Goal: Task Accomplishment & Management: Use online tool/utility

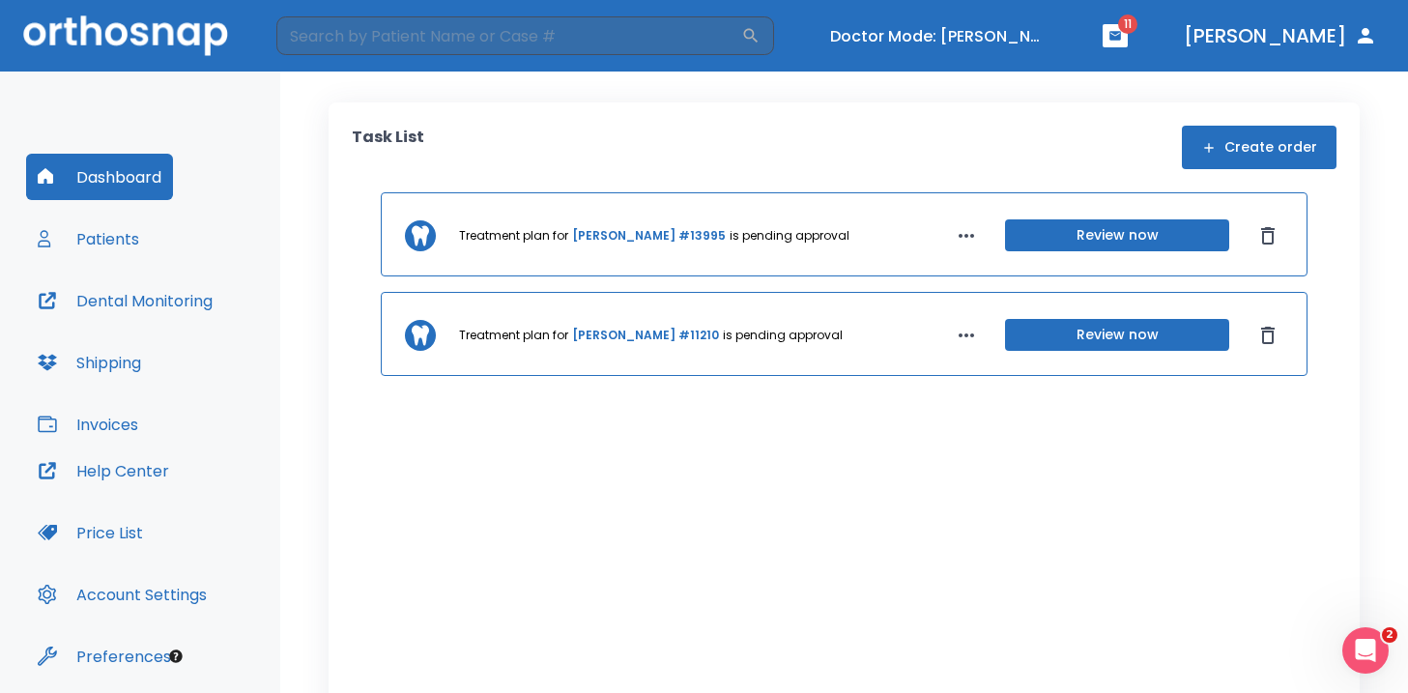
click at [1122, 329] on button "Review now" at bounding box center [1117, 335] width 224 height 32
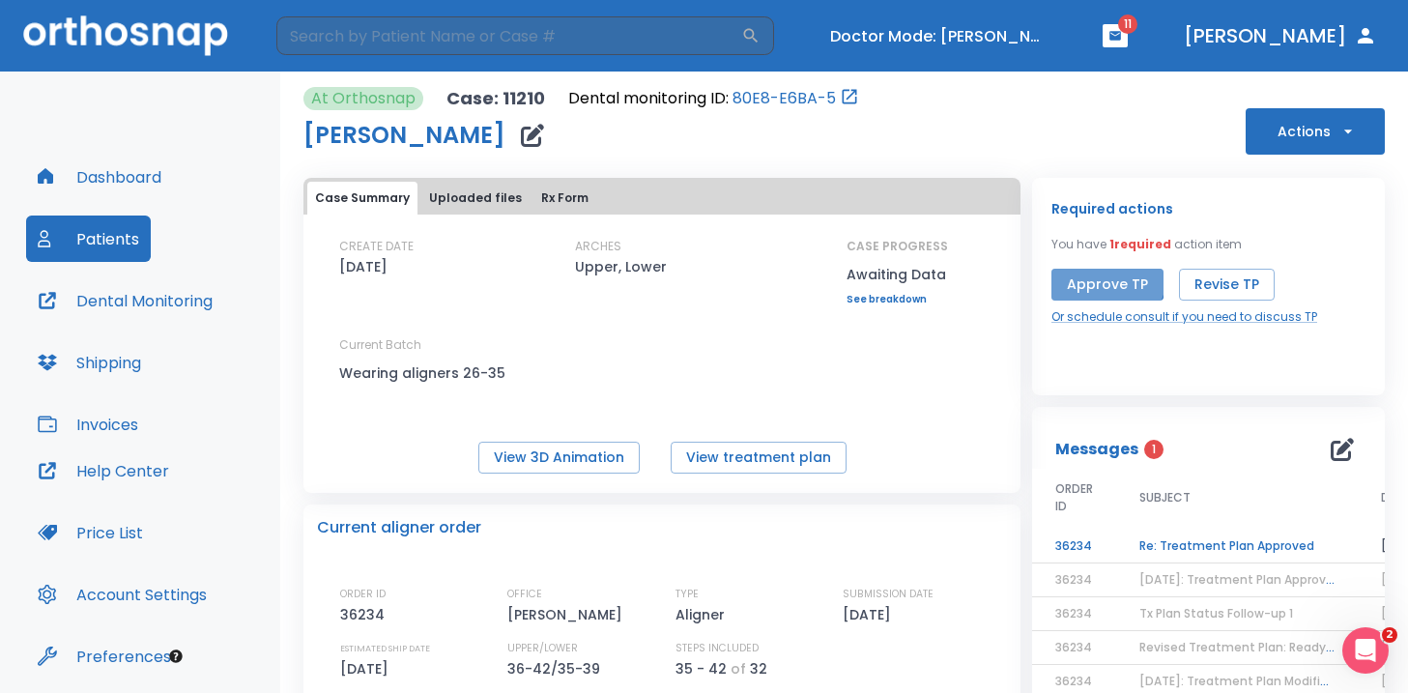
click at [1094, 275] on button "Approve TP" at bounding box center [1108, 285] width 112 height 32
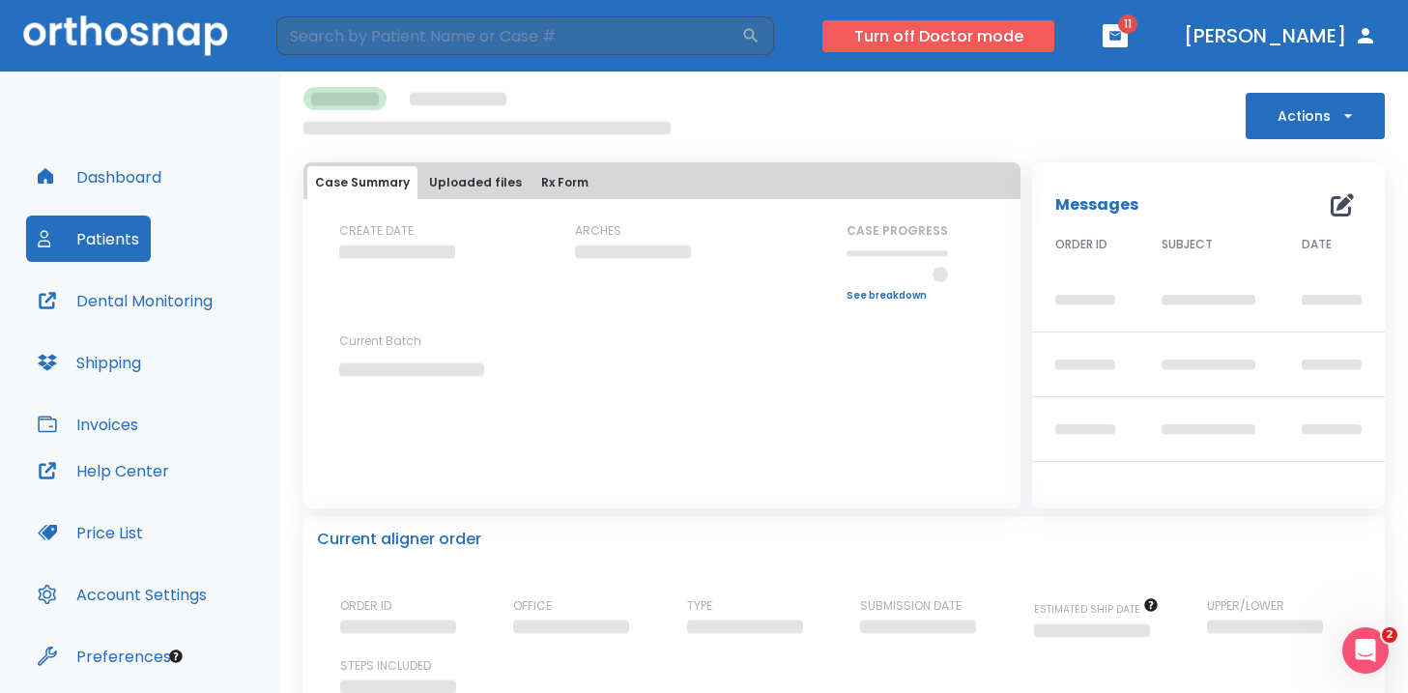
click at [975, 40] on button "Turn off Doctor mode" at bounding box center [939, 36] width 232 height 32
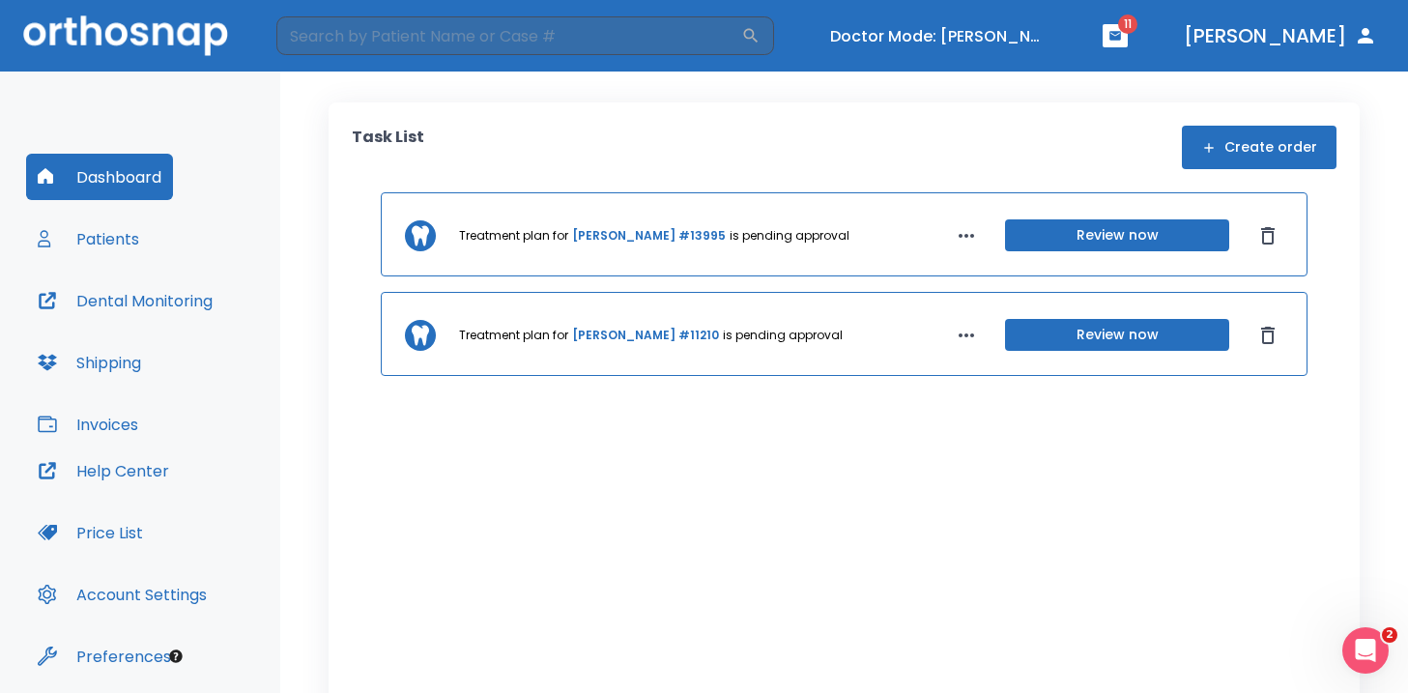
click at [616, 331] on link "Brooke Campbell #11210" at bounding box center [645, 335] width 147 height 17
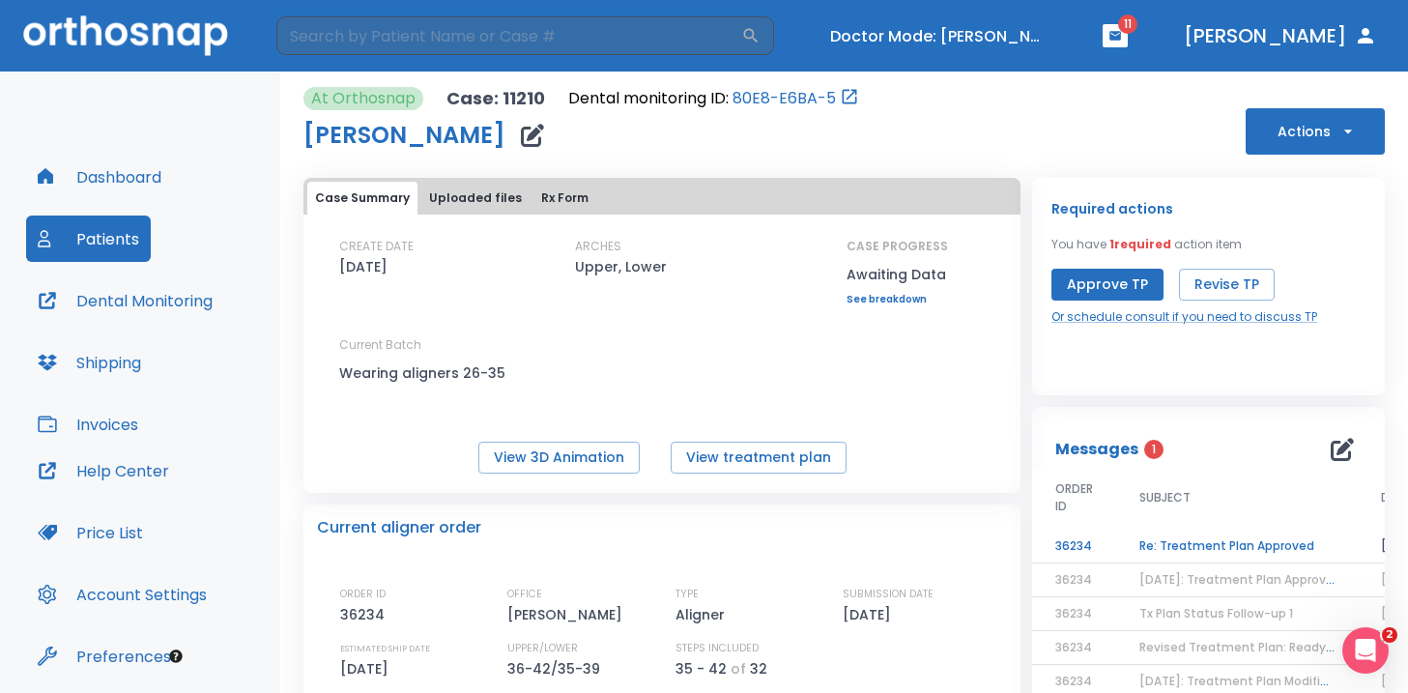
click at [1298, 125] on button "Actions" at bounding box center [1315, 131] width 139 height 46
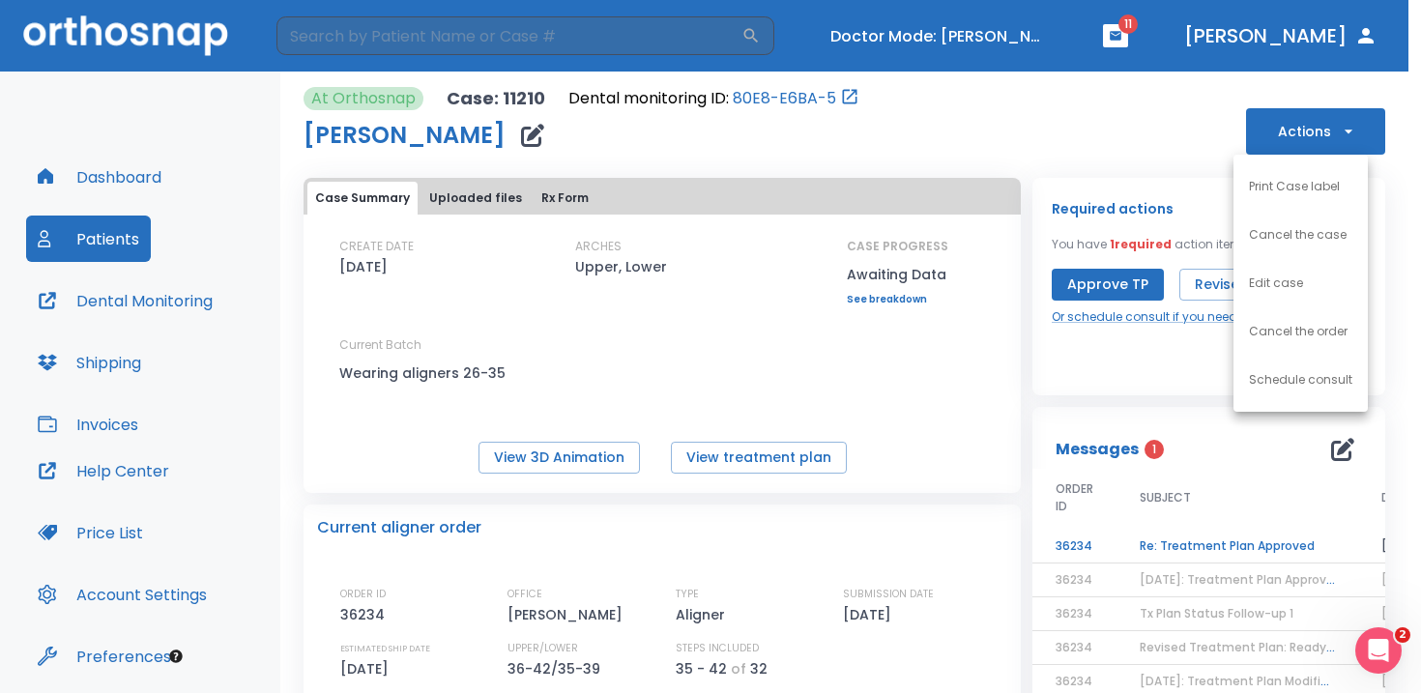
click at [1298, 125] on div at bounding box center [710, 346] width 1421 height 693
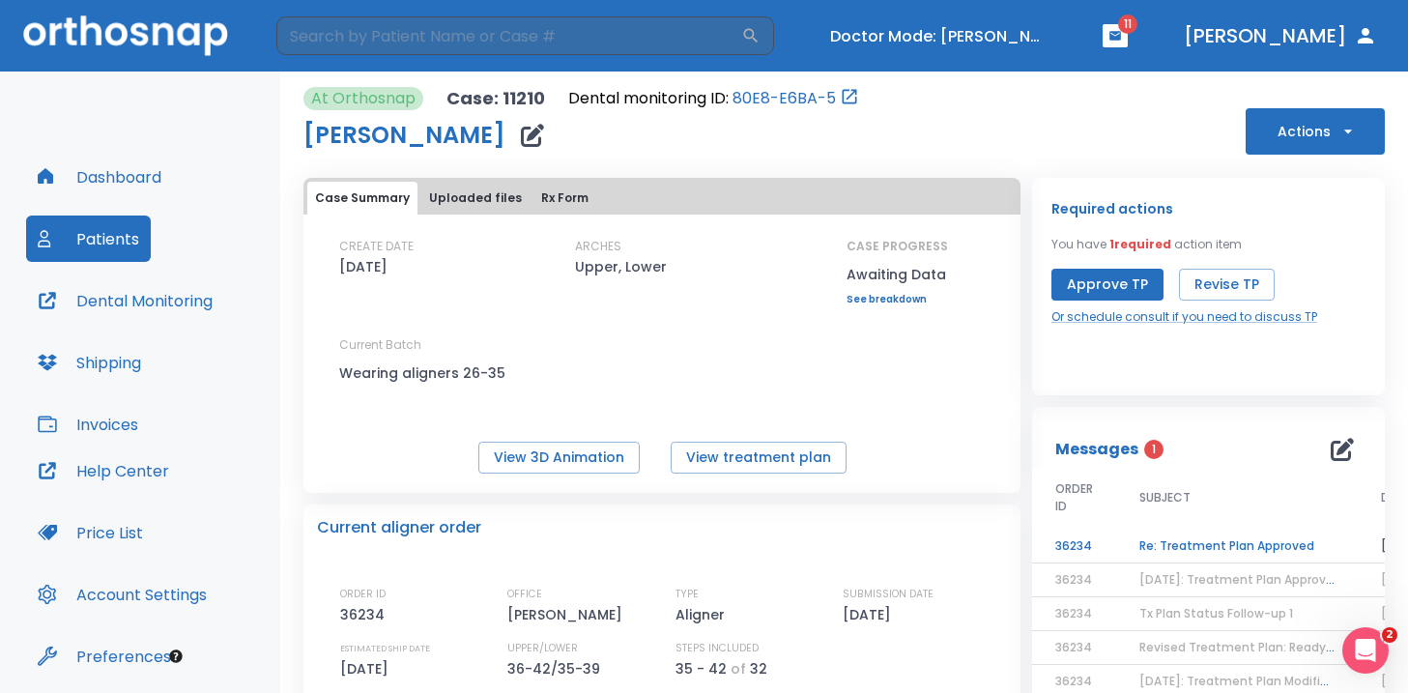
click at [1098, 285] on button "Approve TP" at bounding box center [1108, 285] width 112 height 32
click at [1069, 290] on div "Approve TP Revise TP" at bounding box center [1185, 285] width 266 height 32
click at [1134, 282] on button "Approve TP" at bounding box center [1108, 285] width 112 height 32
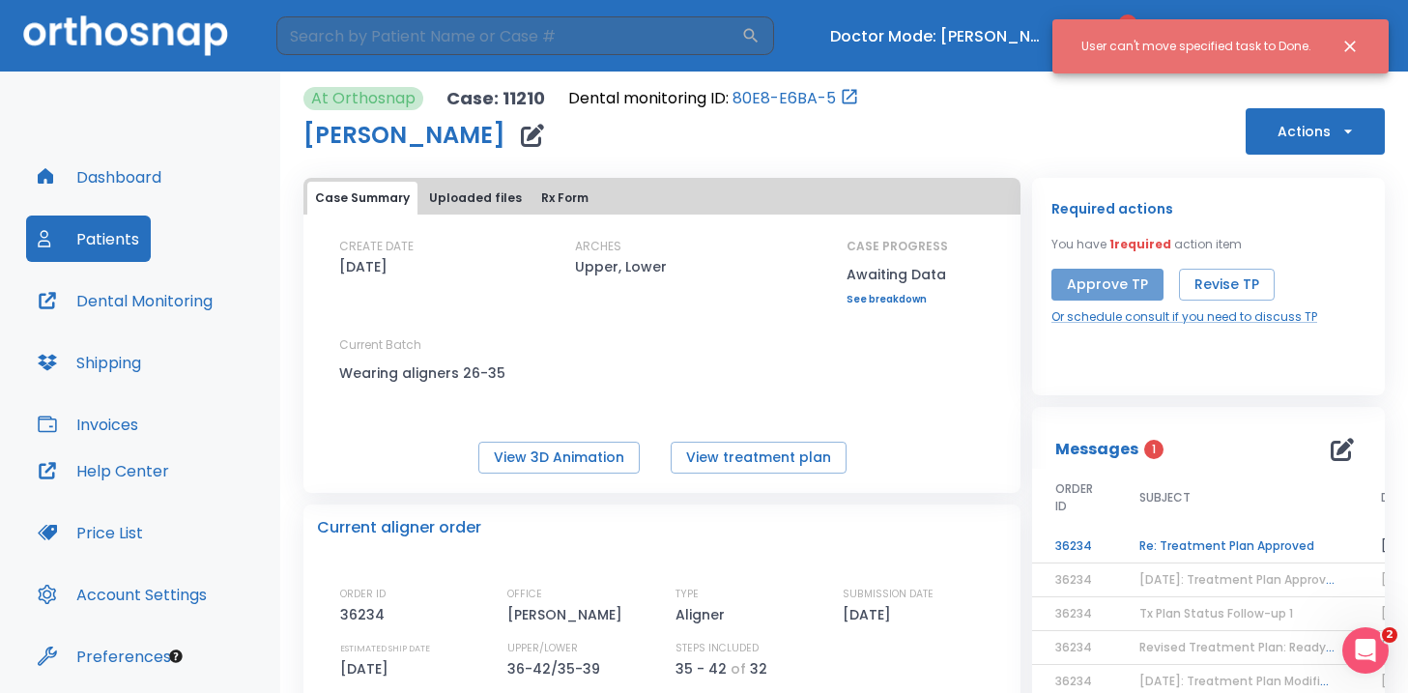
click at [1105, 279] on button "Approve TP" at bounding box center [1108, 285] width 112 height 32
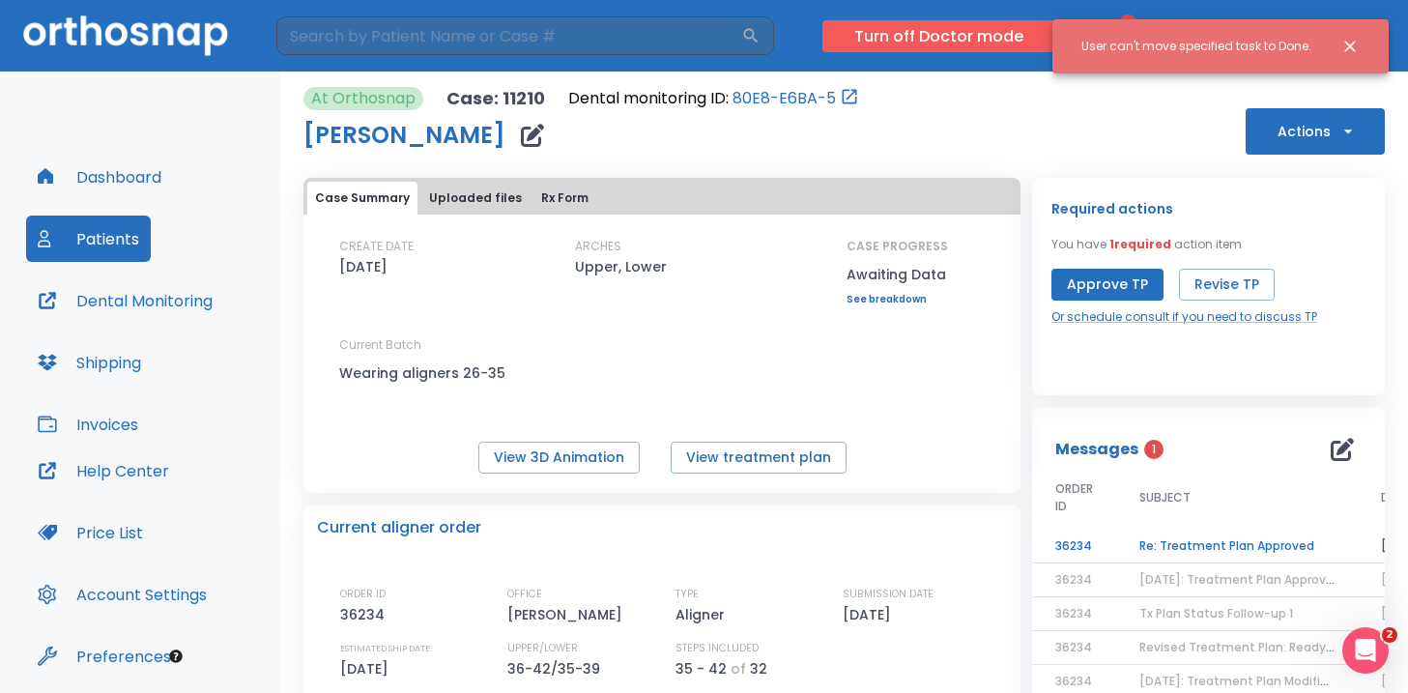
click at [988, 31] on button "Turn off Doctor mode" at bounding box center [939, 36] width 232 height 32
